Goal: Transaction & Acquisition: Subscribe to service/newsletter

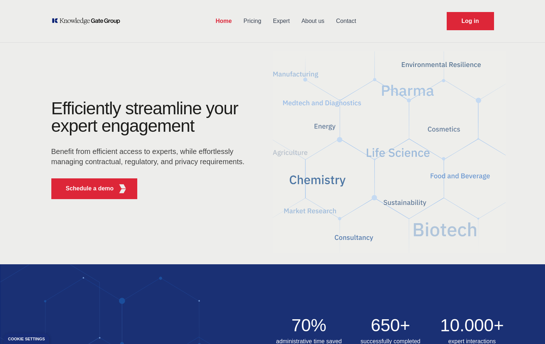
click at [253, 20] on link "Pricing" at bounding box center [252, 21] width 29 height 19
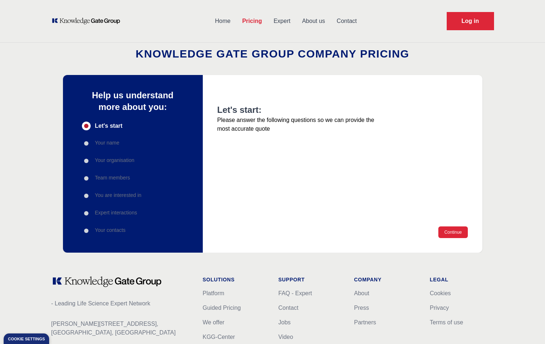
click at [109, 144] on p "Your name" at bounding box center [107, 142] width 24 height 7
click at [453, 232] on button "Continue" at bounding box center [452, 232] width 29 height 12
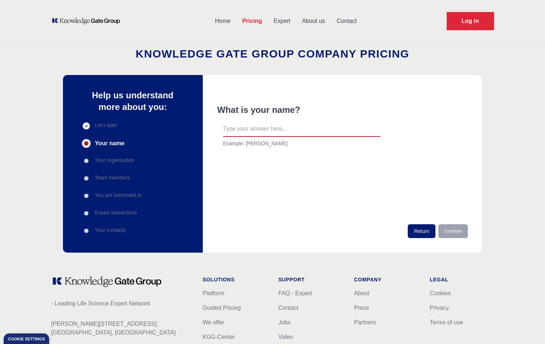
click at [303, 128] on input "text" at bounding box center [301, 129] width 157 height 15
type input "[PERSON_NAME]"
click at [456, 228] on button "Continue" at bounding box center [452, 231] width 29 height 14
click at [303, 130] on input "text" at bounding box center [301, 129] width 157 height 15
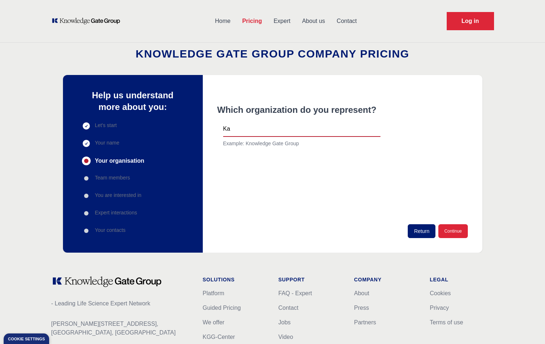
type input "K"
type input "LatticePoint"
click at [460, 227] on button "Continue" at bounding box center [452, 231] width 29 height 14
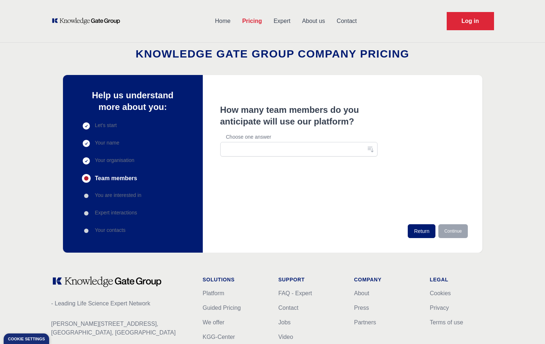
click at [313, 151] on button "button" at bounding box center [298, 149] width 157 height 15
click at [299, 164] on span "1-10" at bounding box center [294, 165] width 140 height 7
click at [461, 232] on button "Continue" at bounding box center [452, 231] width 29 height 14
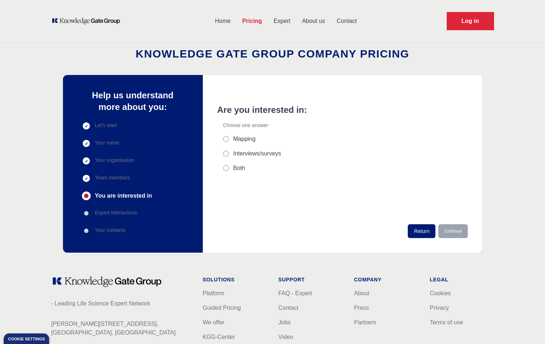
click at [228, 152] on input "Interviews/surveys" at bounding box center [226, 154] width 6 height 6
radio input "true"
click at [446, 229] on button "Continue" at bounding box center [452, 231] width 29 height 14
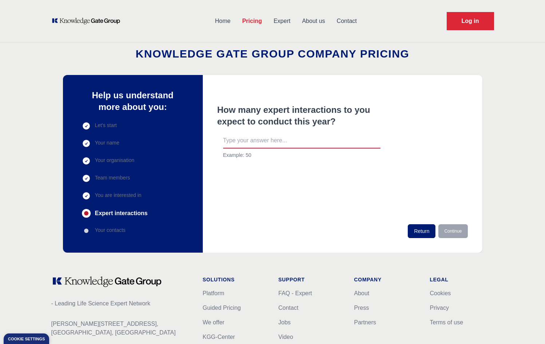
click at [255, 139] on input "text" at bounding box center [301, 140] width 157 height 15
click at [104, 237] on div "Help us understand more about you: Let's start Your name Your organisation Team…" at bounding box center [132, 163] width 125 height 148
click at [105, 232] on p "Your contacts" at bounding box center [110, 229] width 31 height 7
click at [252, 343] on div "Solutions Platform Guided Pricing We offer KGG-Center" at bounding box center [235, 322] width 64 height 93
click at [276, 143] on input "text" at bounding box center [301, 140] width 157 height 15
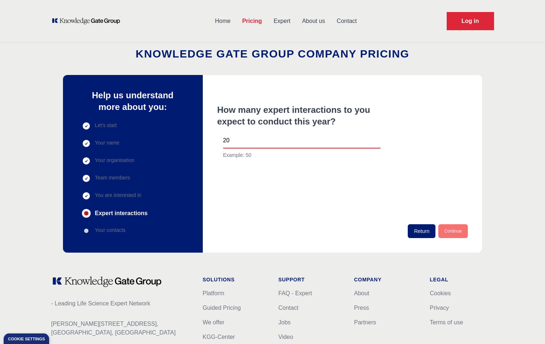
type input "20"
click at [462, 234] on button "Continue" at bounding box center [452, 231] width 29 height 14
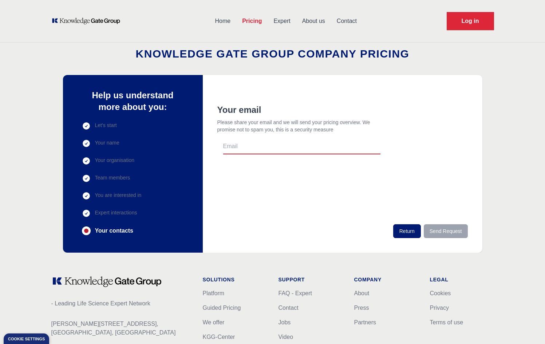
click at [328, 146] on input "email" at bounding box center [301, 146] width 157 height 15
type input "ignaxi"
click at [280, 19] on link "Expert" at bounding box center [281, 21] width 28 height 19
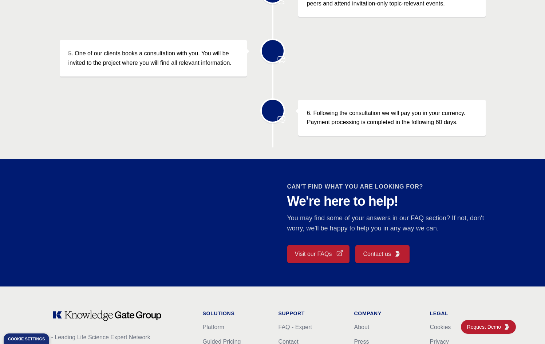
scroll to position [598, 0]
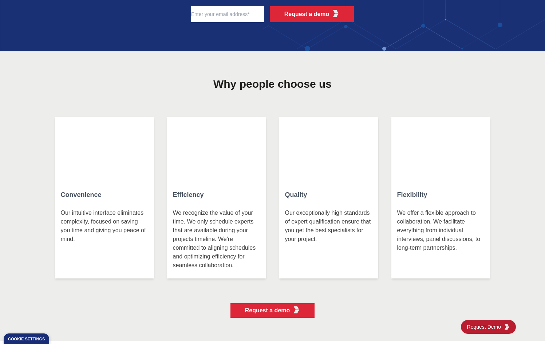
scroll to position [1872, 0]
